Goal: Transaction & Acquisition: Book appointment/travel/reservation

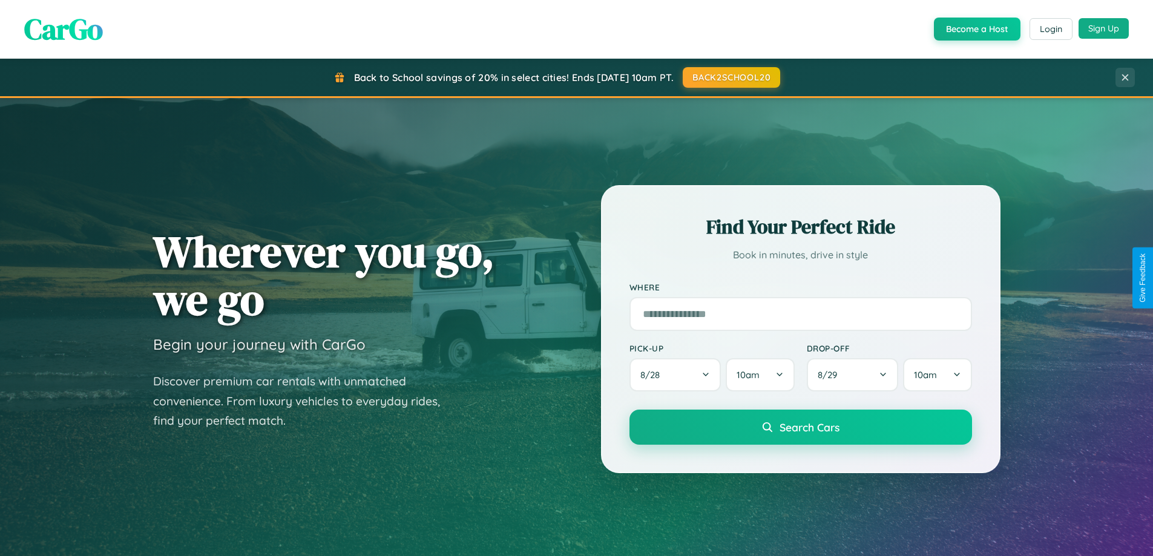
click at [1103, 28] on button "Sign Up" at bounding box center [1103, 28] width 50 height 21
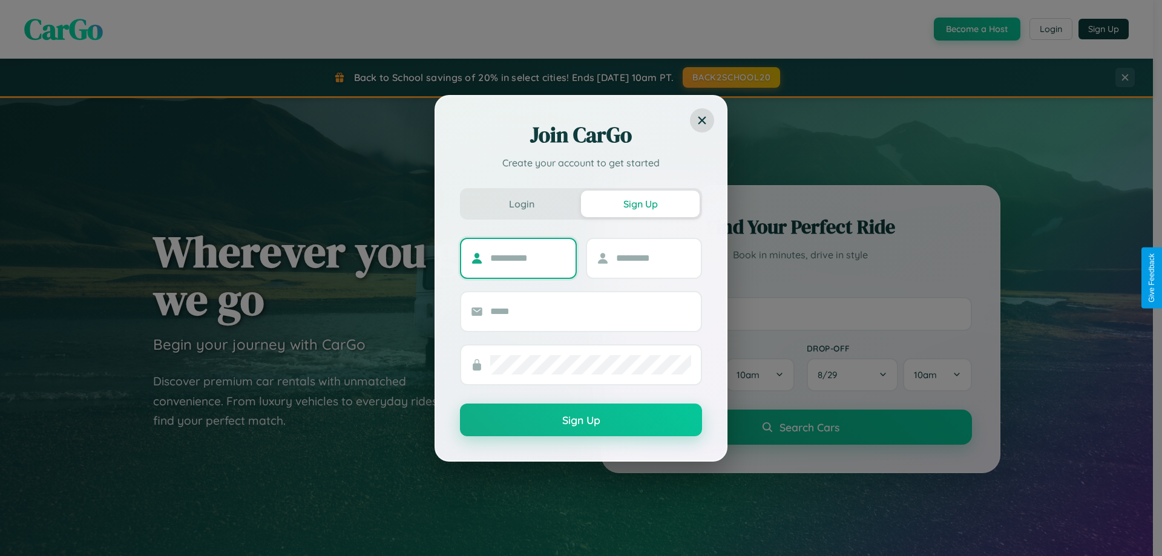
click at [528, 258] on input "text" at bounding box center [528, 258] width 76 height 19
type input "*******"
click at [653, 258] on input "text" at bounding box center [654, 258] width 76 height 19
type input "******"
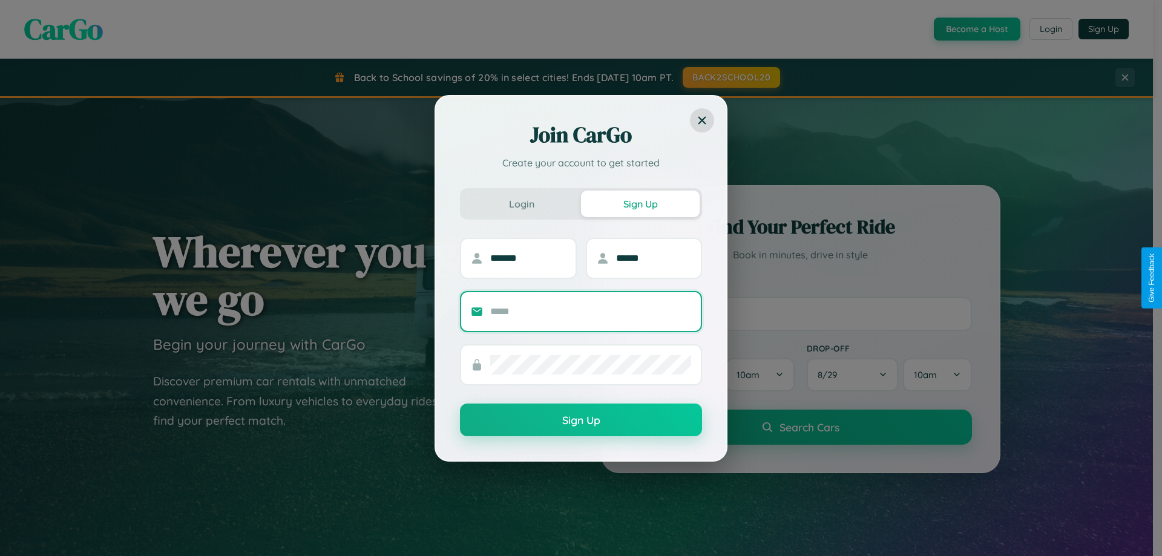
click at [591, 311] on input "text" at bounding box center [590, 311] width 201 height 19
type input "**********"
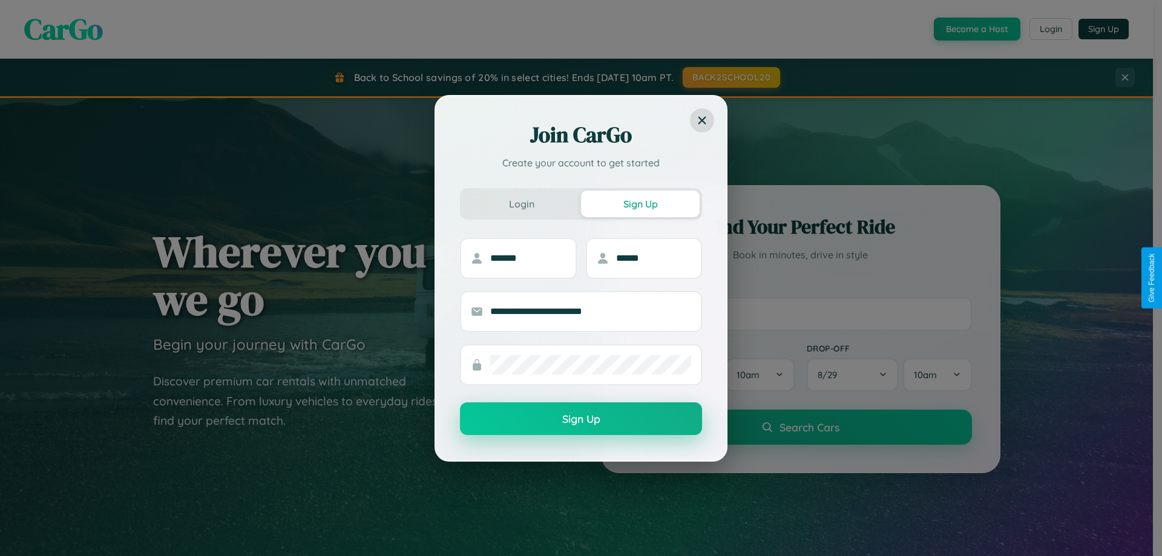
click at [581, 419] on button "Sign Up" at bounding box center [581, 418] width 242 height 33
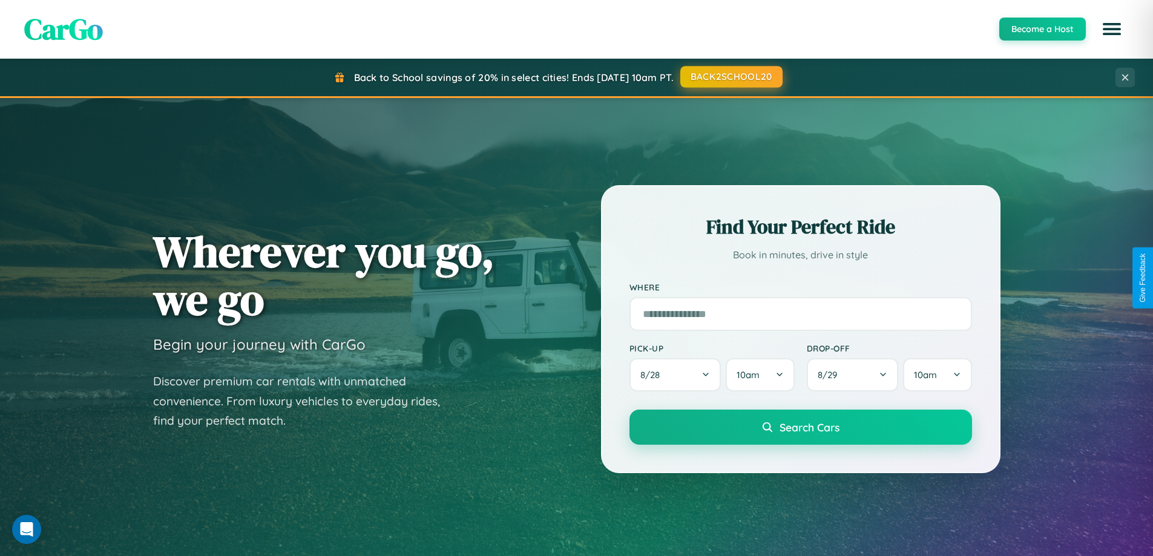
click at [730, 77] on button "BACK2SCHOOL20" at bounding box center [731, 77] width 102 height 22
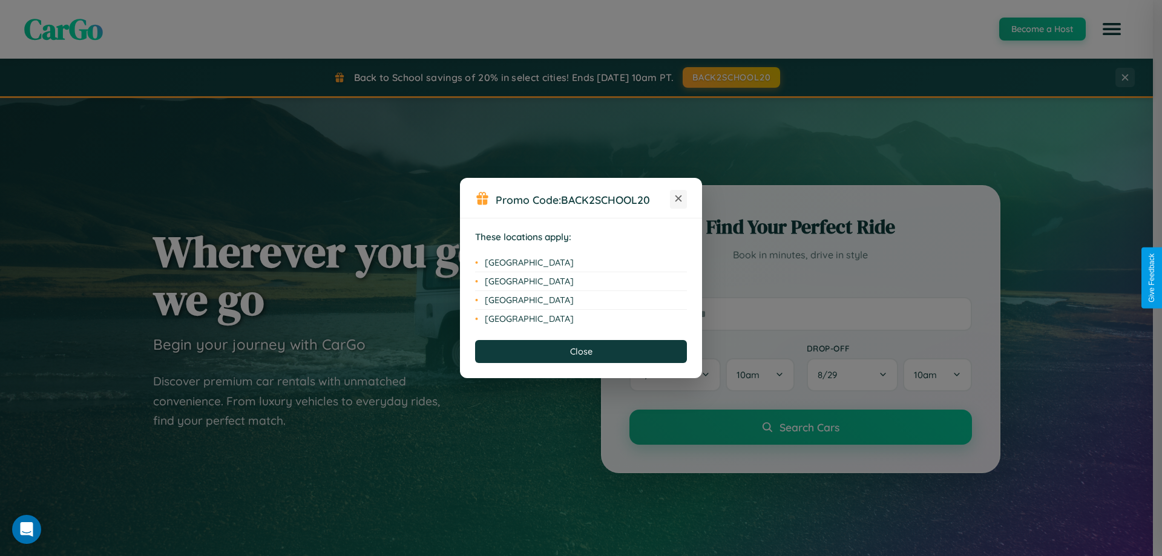
click at [678, 199] on icon at bounding box center [678, 198] width 7 height 7
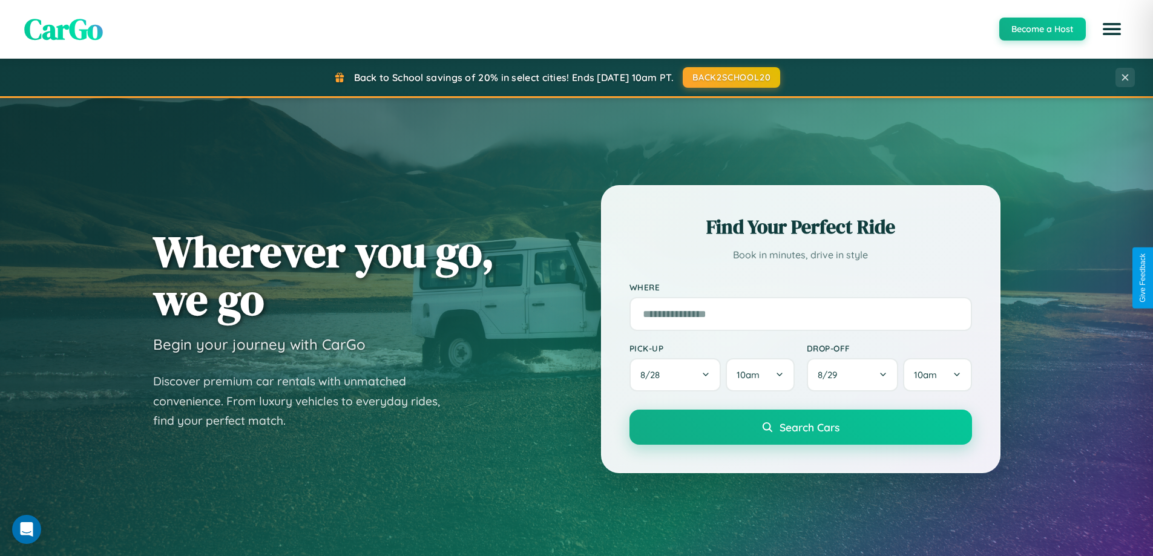
scroll to position [833, 0]
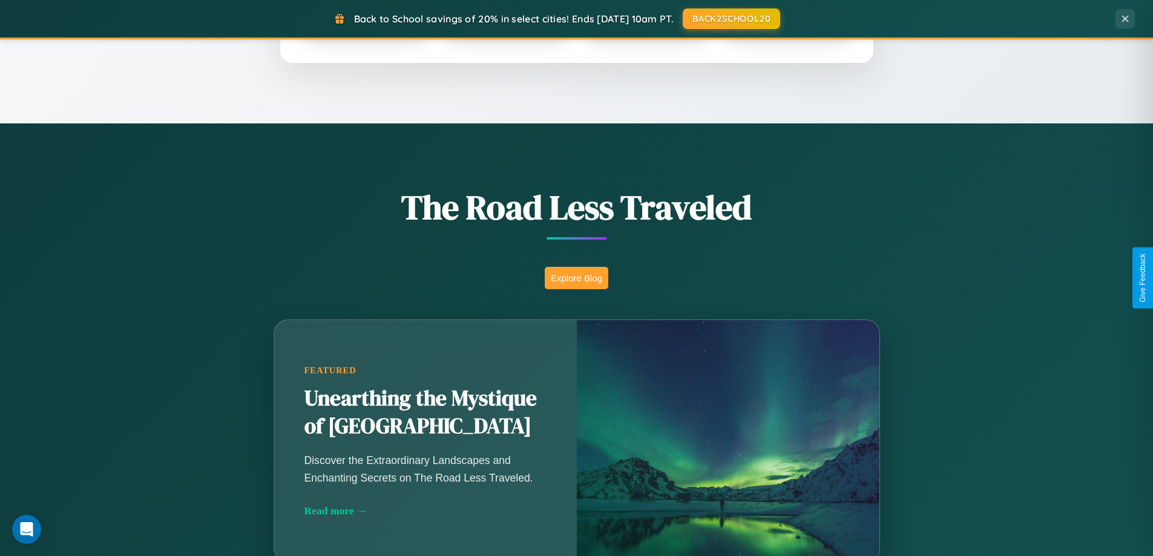
click at [576, 278] on button "Explore Blog" at bounding box center [577, 278] width 64 height 22
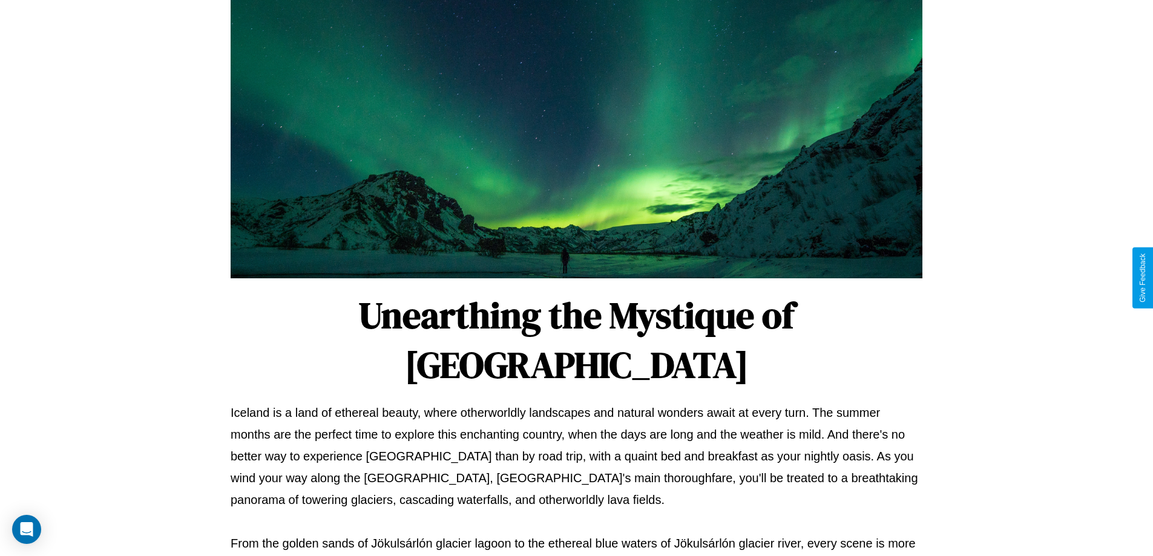
scroll to position [391, 0]
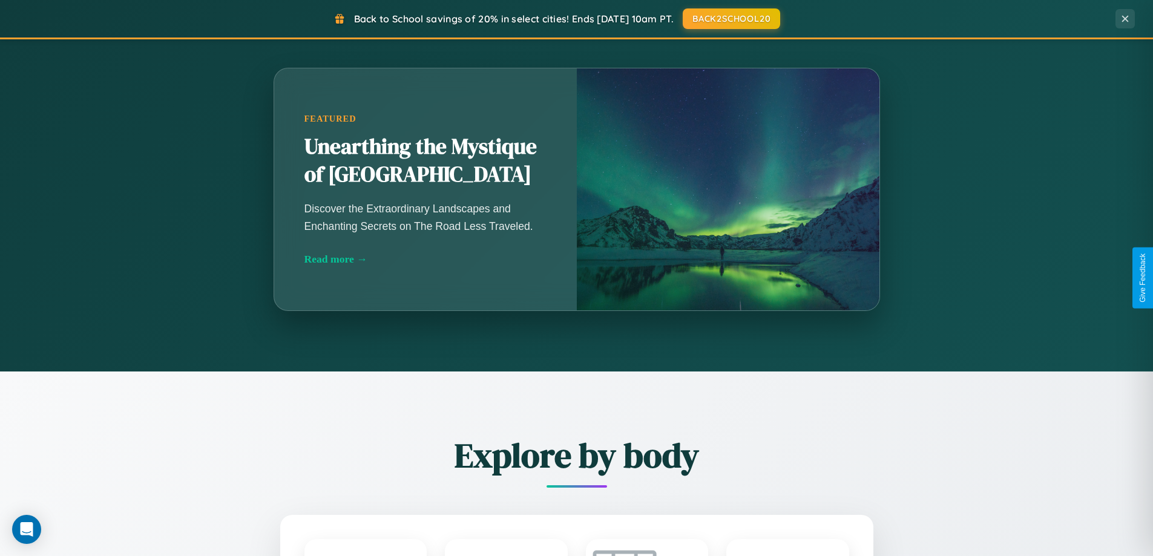
scroll to position [833, 0]
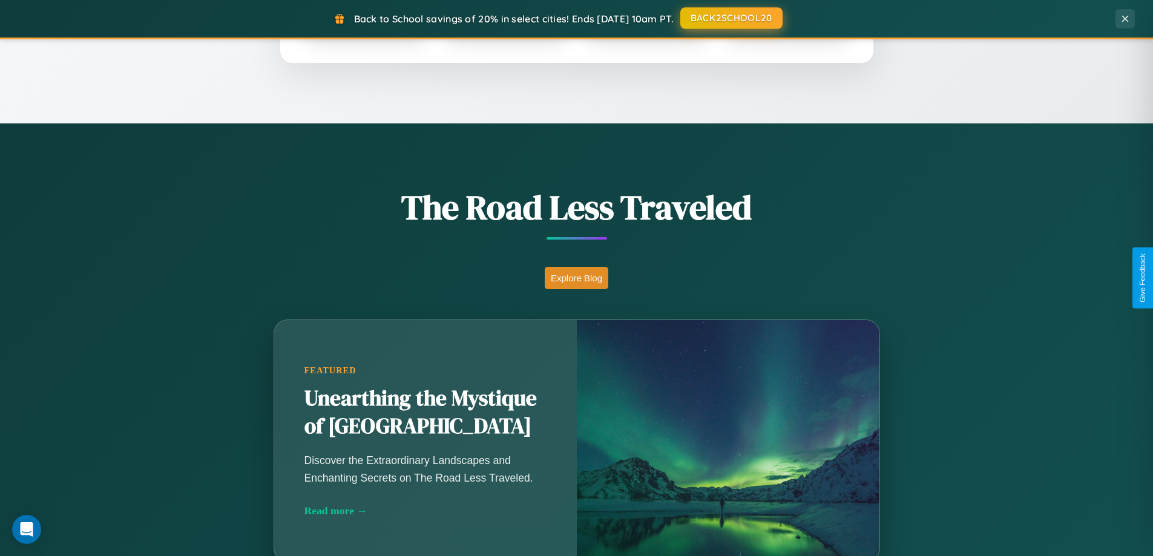
click at [730, 18] on button "BACK2SCHOOL20" at bounding box center [731, 18] width 102 height 22
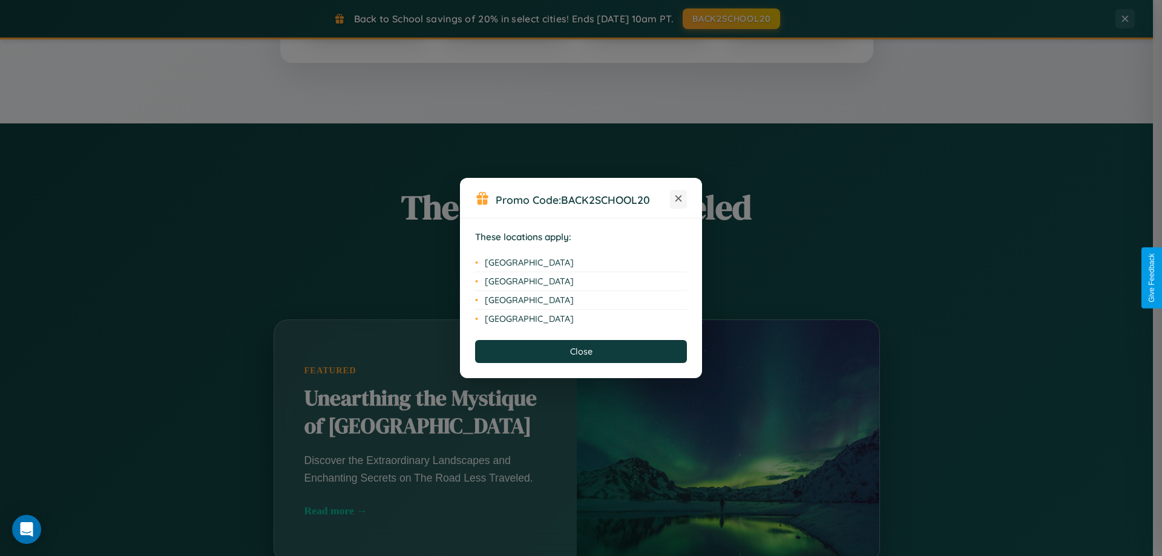
click at [678, 199] on icon at bounding box center [678, 198] width 7 height 7
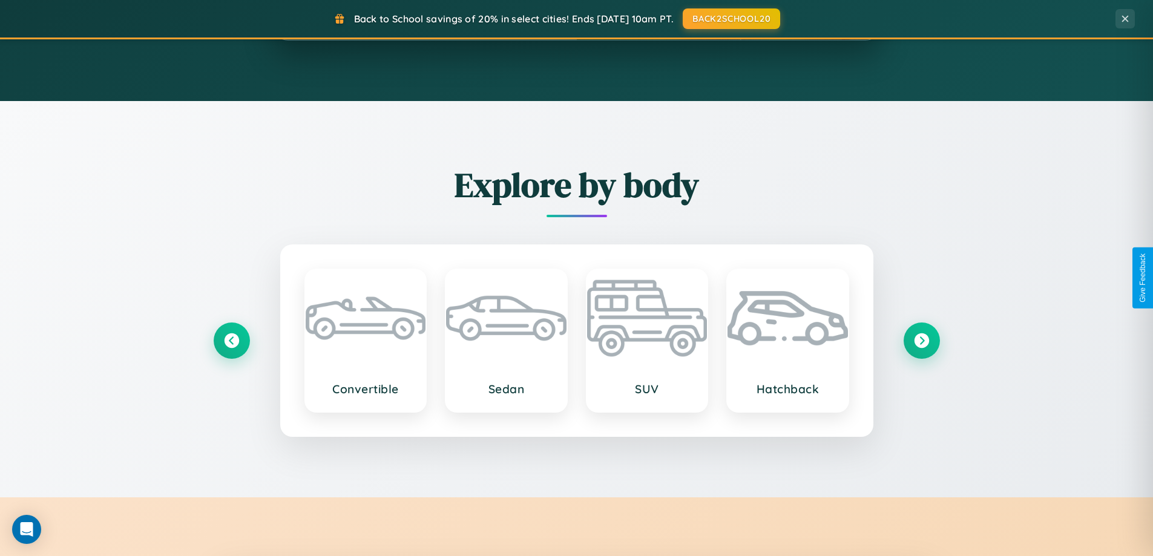
scroll to position [1418, 0]
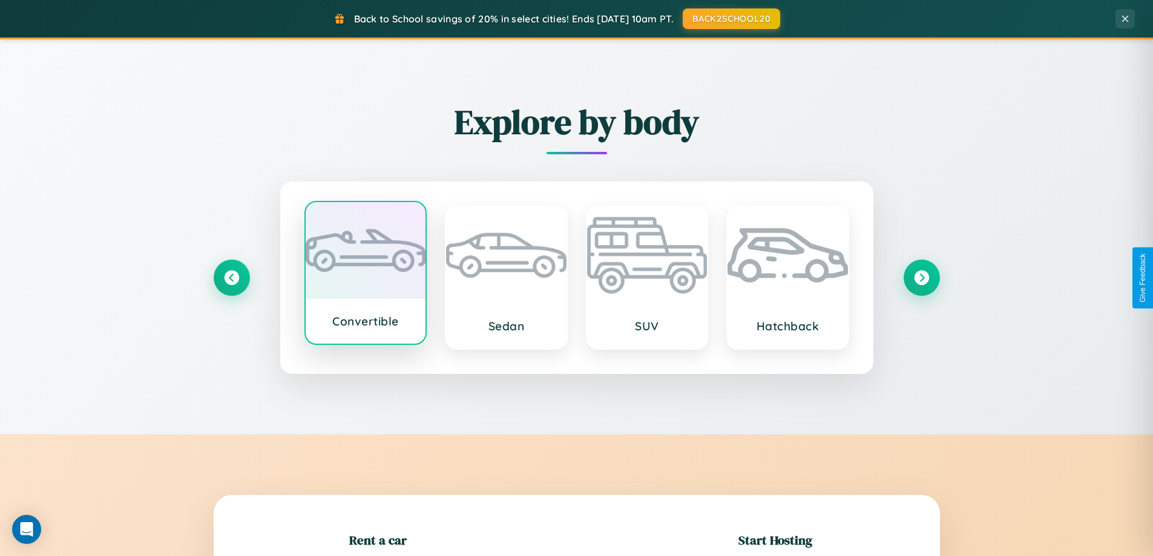
click at [365, 275] on div at bounding box center [366, 250] width 120 height 97
